Goal: Transaction & Acquisition: Purchase product/service

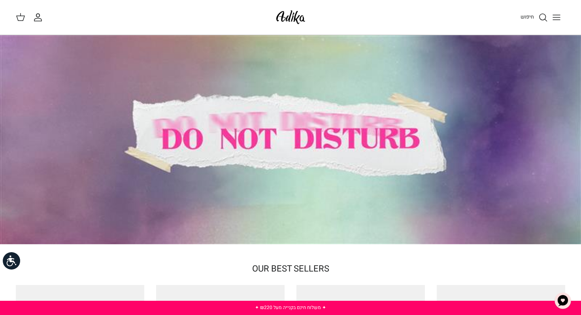
click at [525, 17] on span "חיפוש" at bounding box center [527, 17] width 13 height 8
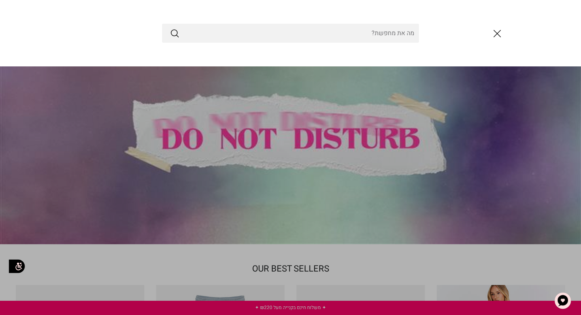
click at [499, 31] on icon "סגור" at bounding box center [497, 33] width 13 height 13
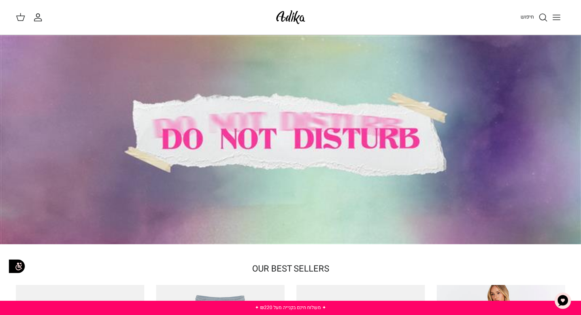
click at [20, 17] on icon at bounding box center [20, 16] width 9 height 9
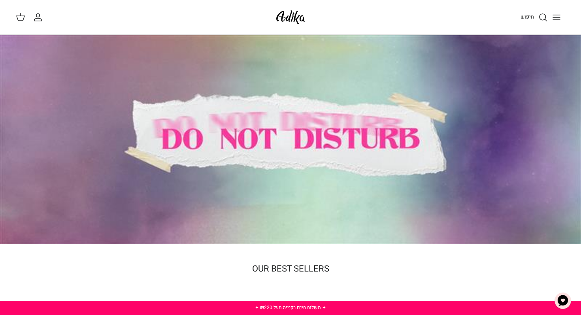
click at [559, 15] on icon "Toggle menu" at bounding box center [556, 17] width 9 height 9
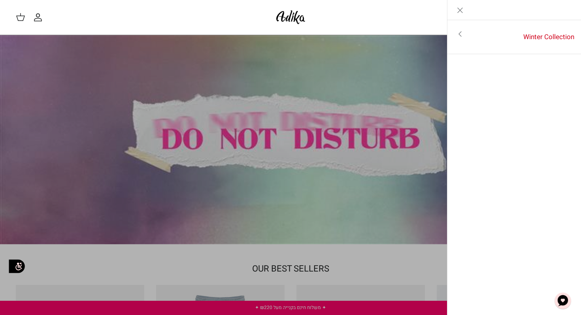
click at [458, 32] on icon "Toggle menu" at bounding box center [460, 33] width 9 height 9
click at [543, 34] on link "לכל הפריטים" at bounding box center [515, 35] width 126 height 20
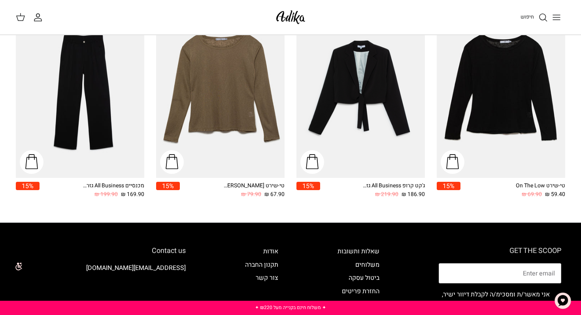
scroll to position [1119, 0]
